Goal: Transaction & Acquisition: Download file/media

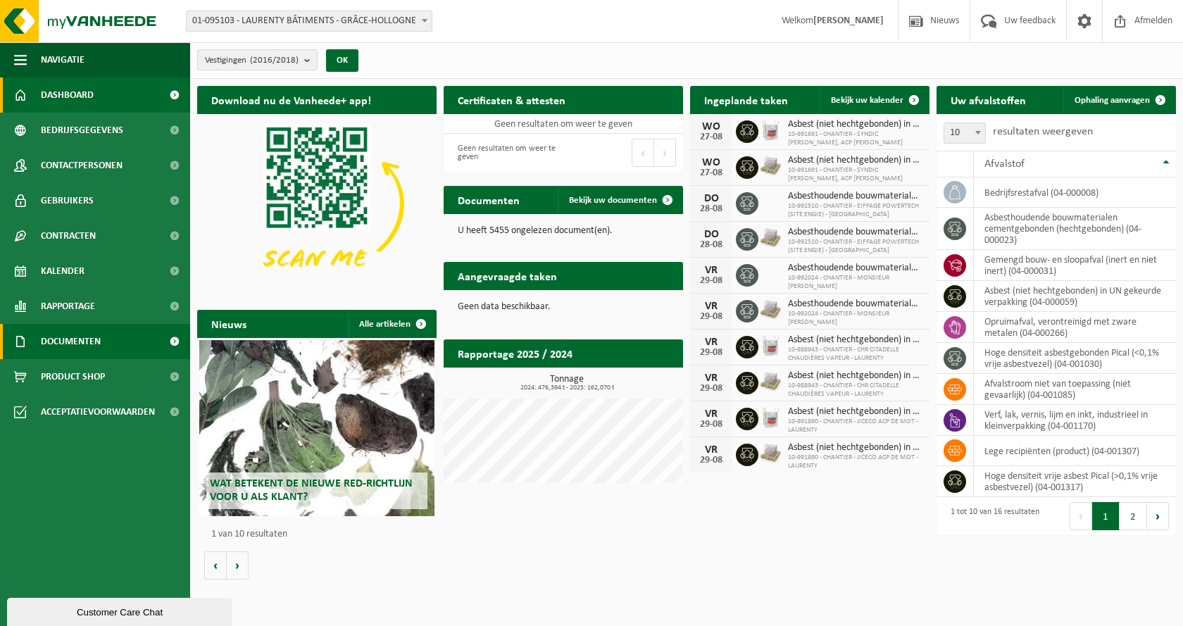
click at [104, 340] on link "Documenten" at bounding box center [95, 341] width 190 height 35
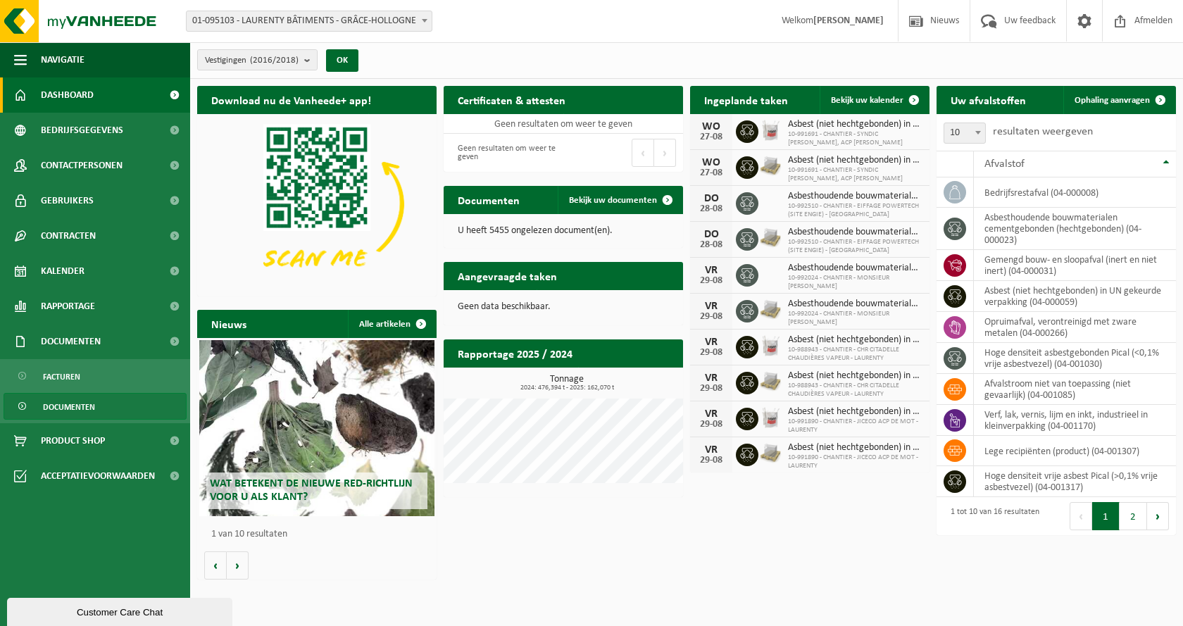
click at [44, 412] on span "Documenten" at bounding box center [69, 407] width 52 height 27
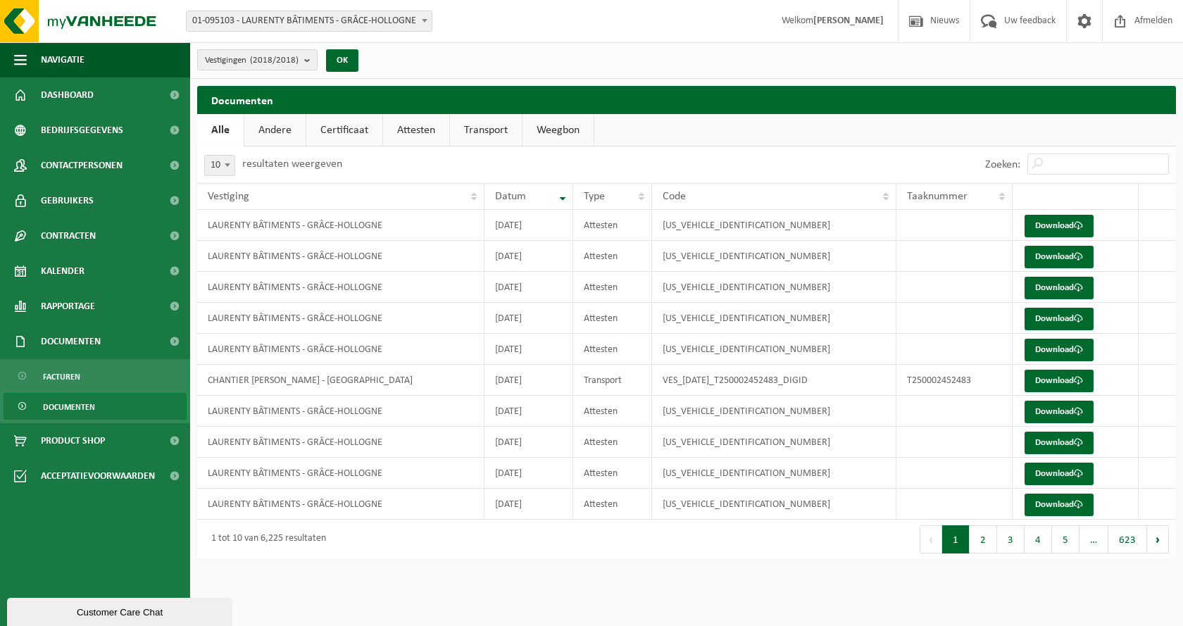
click at [337, 131] on link "Certificaat" at bounding box center [344, 130] width 76 height 32
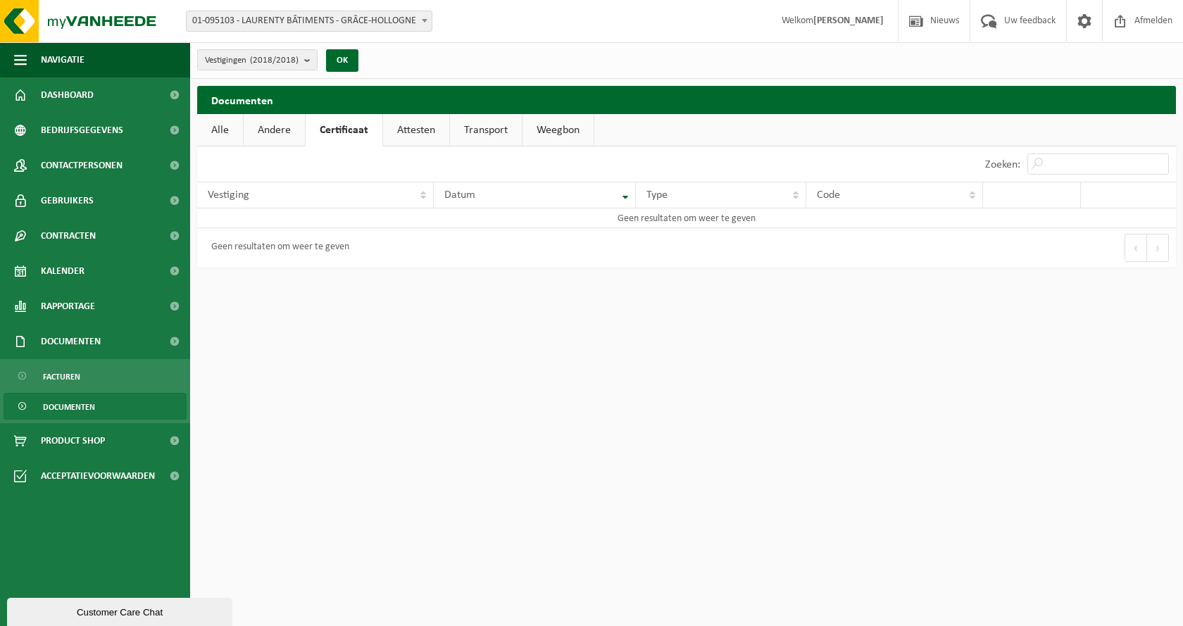
click at [401, 128] on link "Attesten" at bounding box center [416, 130] width 66 height 32
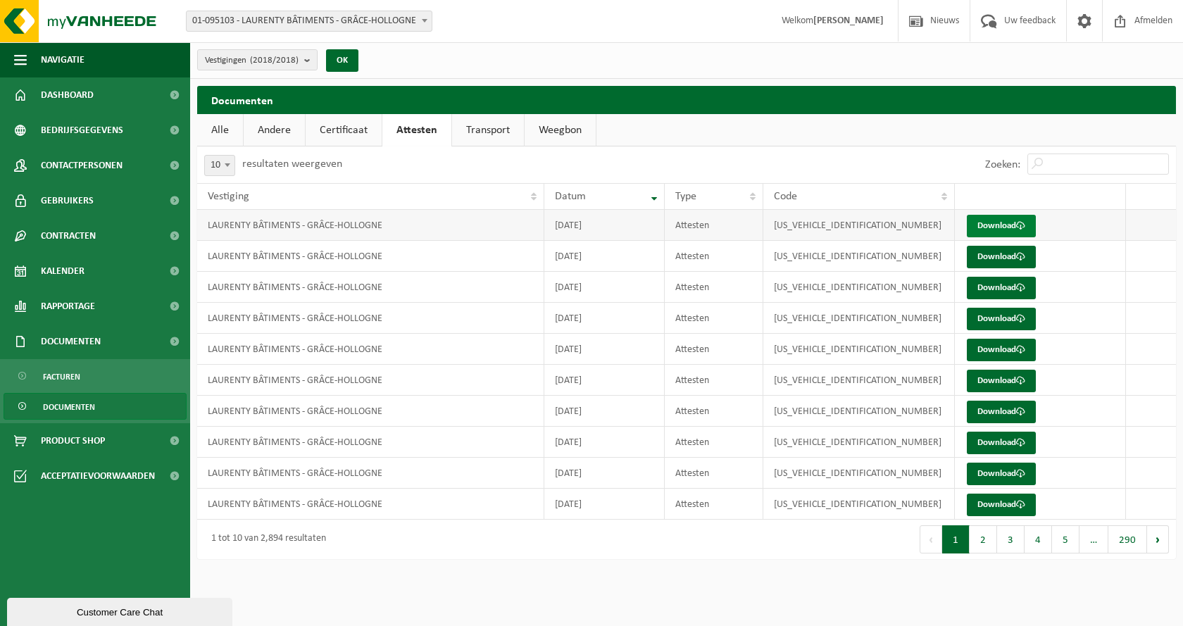
click at [995, 226] on link "Download" at bounding box center [1001, 226] width 69 height 23
click at [1002, 258] on link "Download" at bounding box center [1001, 257] width 69 height 23
click at [1001, 290] on link "Download" at bounding box center [1001, 288] width 69 height 23
click at [997, 313] on link "Download" at bounding box center [1001, 319] width 69 height 23
click at [978, 351] on link "Download" at bounding box center [1001, 350] width 69 height 23
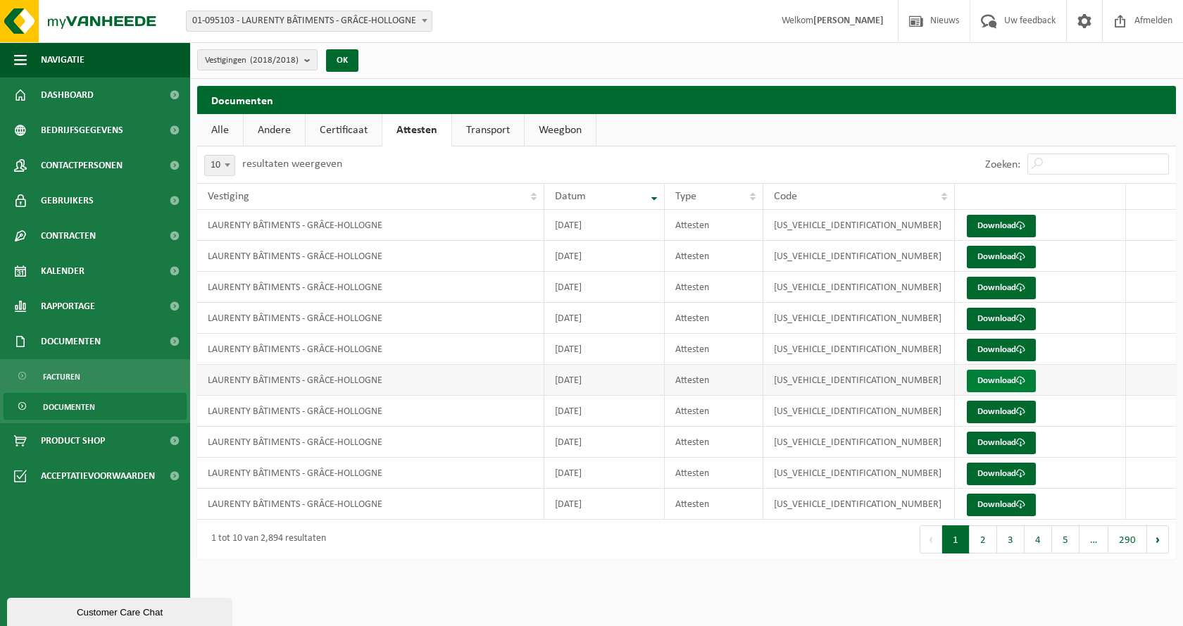
click at [979, 378] on link "Download" at bounding box center [1001, 381] width 69 height 23
click at [976, 408] on link "Download" at bounding box center [1001, 412] width 69 height 23
click at [993, 447] on link "Download" at bounding box center [1001, 443] width 69 height 23
click at [993, 473] on link "Download" at bounding box center [1001, 474] width 69 height 23
click at [1012, 502] on link "Download" at bounding box center [1001, 505] width 69 height 23
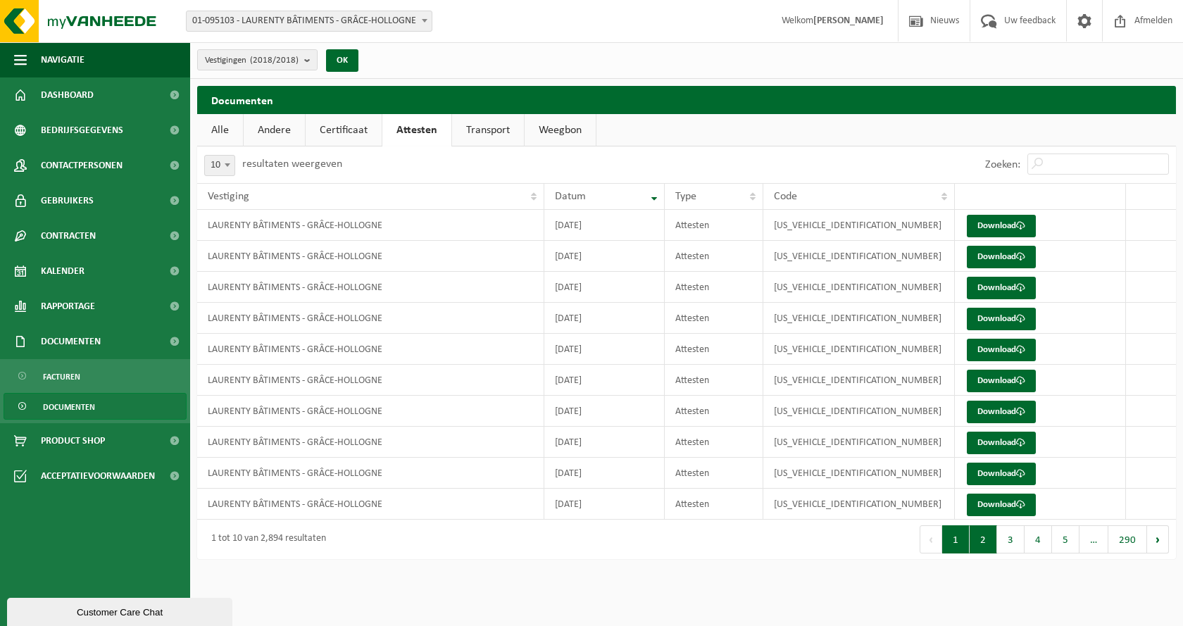
click at [982, 544] on button "2" at bounding box center [983, 539] width 27 height 28
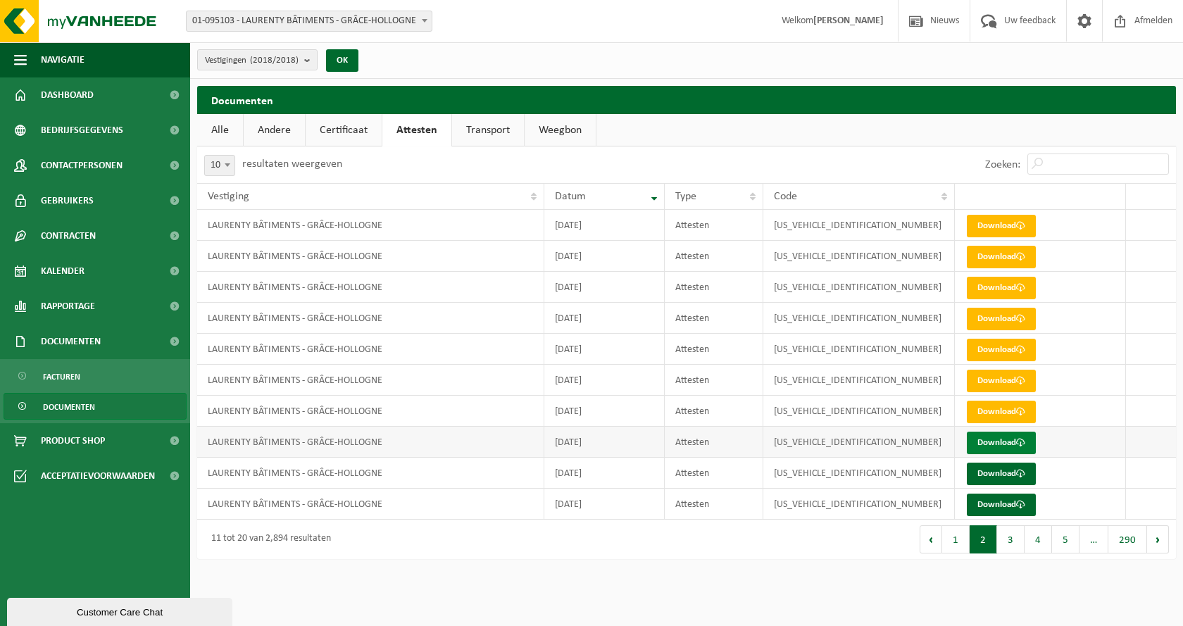
click at [979, 447] on link "Download" at bounding box center [1001, 443] width 69 height 23
click at [992, 466] on link "Download" at bounding box center [1001, 474] width 69 height 23
click at [996, 501] on link "Download" at bounding box center [1001, 505] width 69 height 23
click at [961, 546] on button "1" at bounding box center [955, 539] width 27 height 28
click at [993, 443] on link "Download" at bounding box center [1001, 443] width 69 height 23
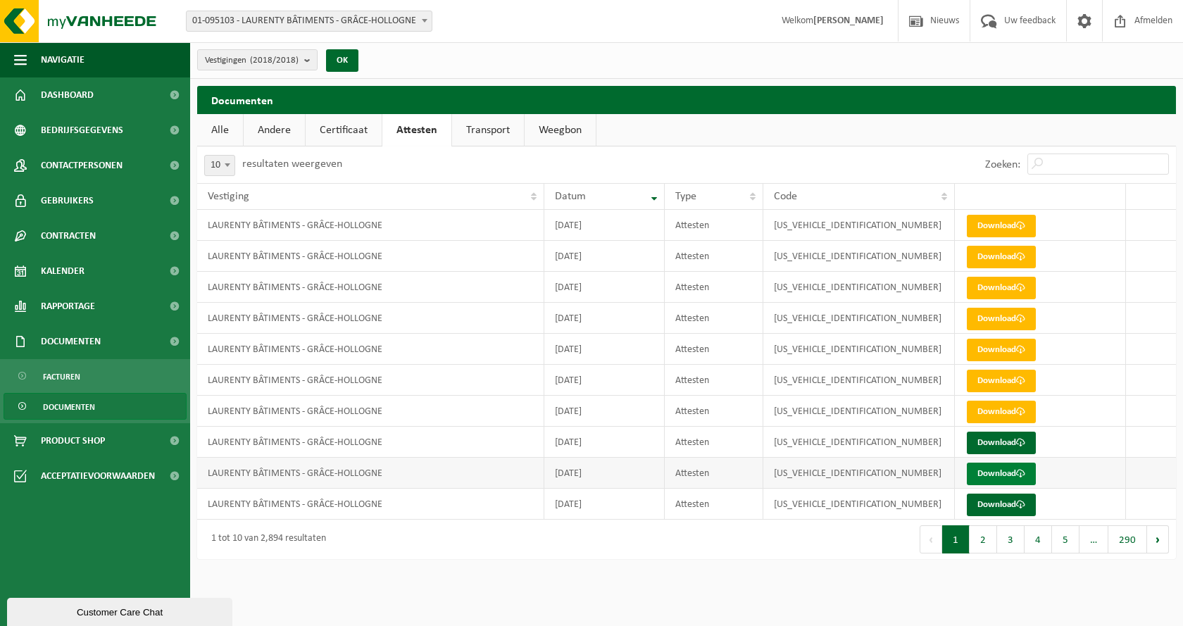
click at [1002, 473] on link "Download" at bounding box center [1001, 474] width 69 height 23
click at [983, 506] on link "Download" at bounding box center [1001, 505] width 69 height 23
click at [986, 542] on button "2" at bounding box center [983, 539] width 27 height 28
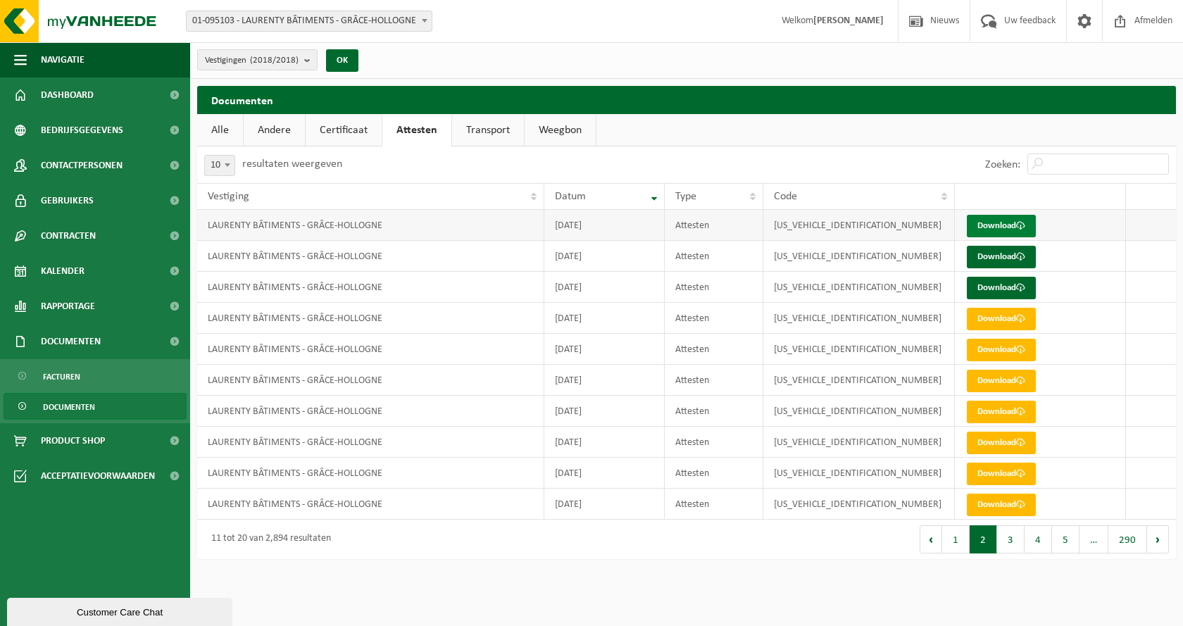
click at [1011, 230] on link "Download" at bounding box center [1001, 226] width 69 height 23
click at [979, 260] on link "Download" at bounding box center [1001, 257] width 69 height 23
click at [1003, 292] on link "Download" at bounding box center [1001, 288] width 69 height 23
click at [992, 293] on link "Download" at bounding box center [1001, 288] width 69 height 23
click at [959, 544] on button "1" at bounding box center [955, 539] width 27 height 28
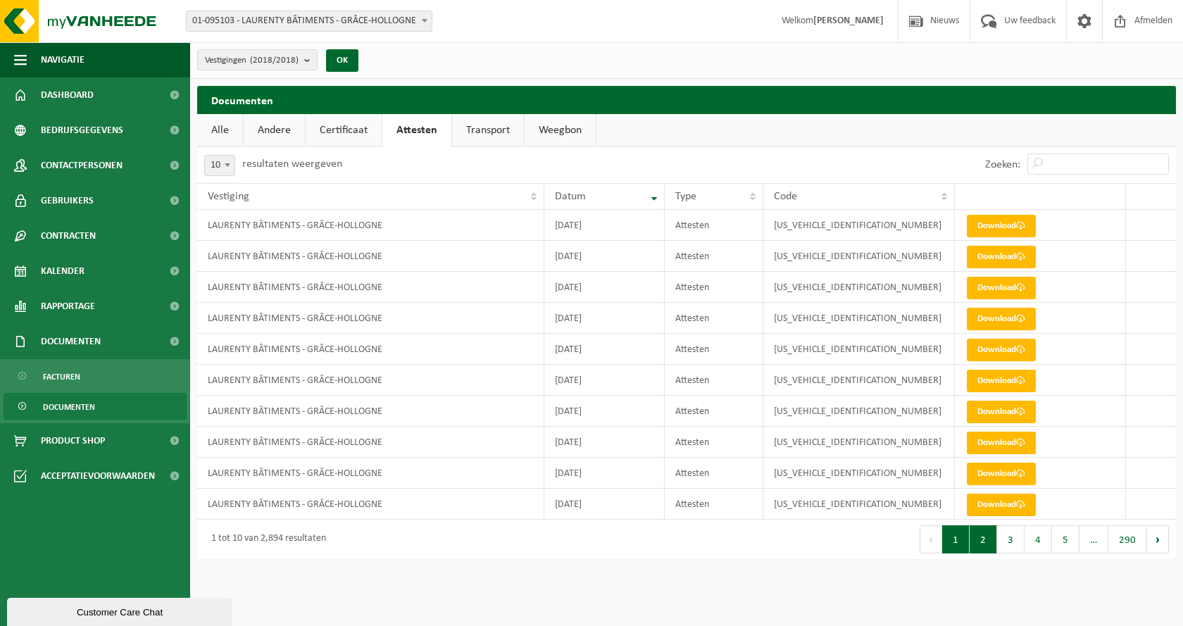
click at [986, 539] on button "2" at bounding box center [983, 539] width 27 height 28
click at [1009, 544] on button "3" at bounding box center [1010, 539] width 27 height 28
click at [1043, 544] on button "4" at bounding box center [1038, 539] width 27 height 28
click at [1068, 544] on button "5" at bounding box center [1065, 539] width 27 height 28
click at [959, 547] on button "1" at bounding box center [954, 539] width 27 height 28
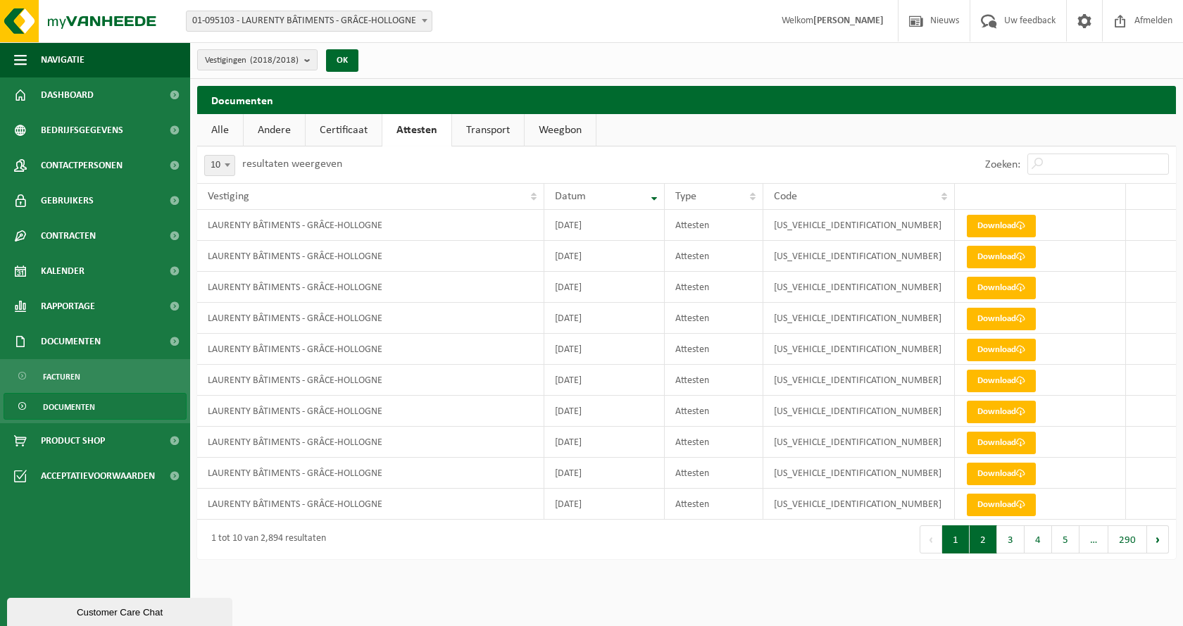
click at [982, 544] on button "2" at bounding box center [983, 539] width 27 height 28
click at [1011, 543] on button "3" at bounding box center [1010, 539] width 27 height 28
click at [1014, 316] on link "Download" at bounding box center [1001, 319] width 69 height 23
click at [1033, 544] on button "4" at bounding box center [1038, 539] width 27 height 28
click at [965, 543] on button "1" at bounding box center [955, 539] width 27 height 28
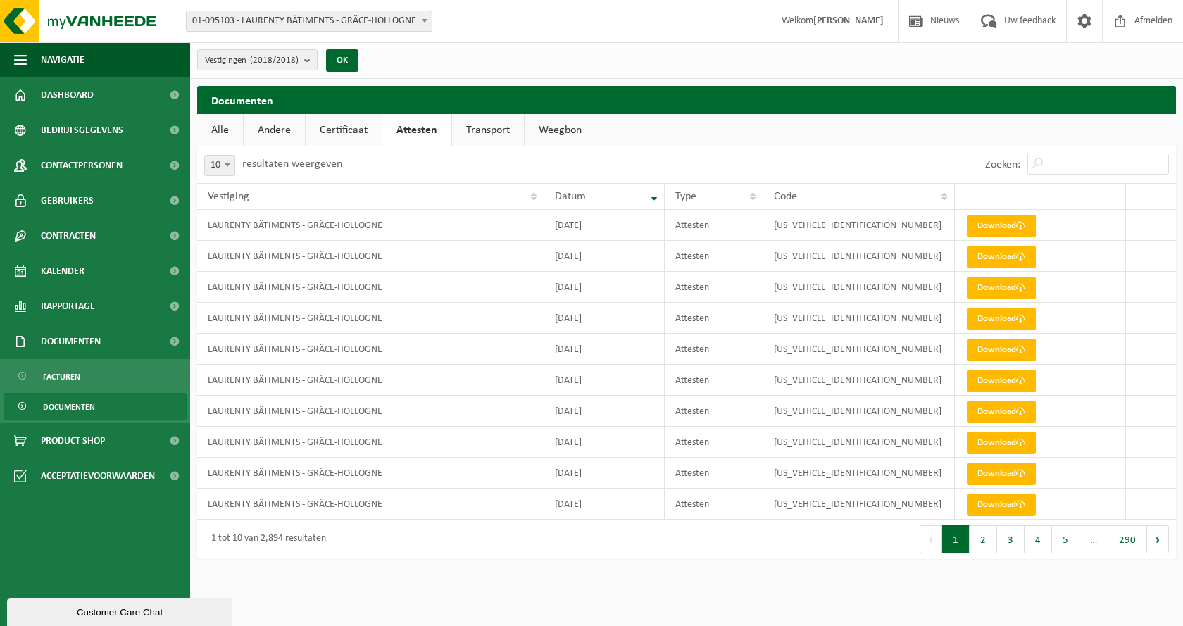
click at [985, 543] on button "2" at bounding box center [983, 539] width 27 height 28
click at [1008, 546] on button "3" at bounding box center [1010, 539] width 27 height 28
click at [1037, 548] on button "4" at bounding box center [1038, 539] width 27 height 28
